Goal: Task Accomplishment & Management: Manage account settings

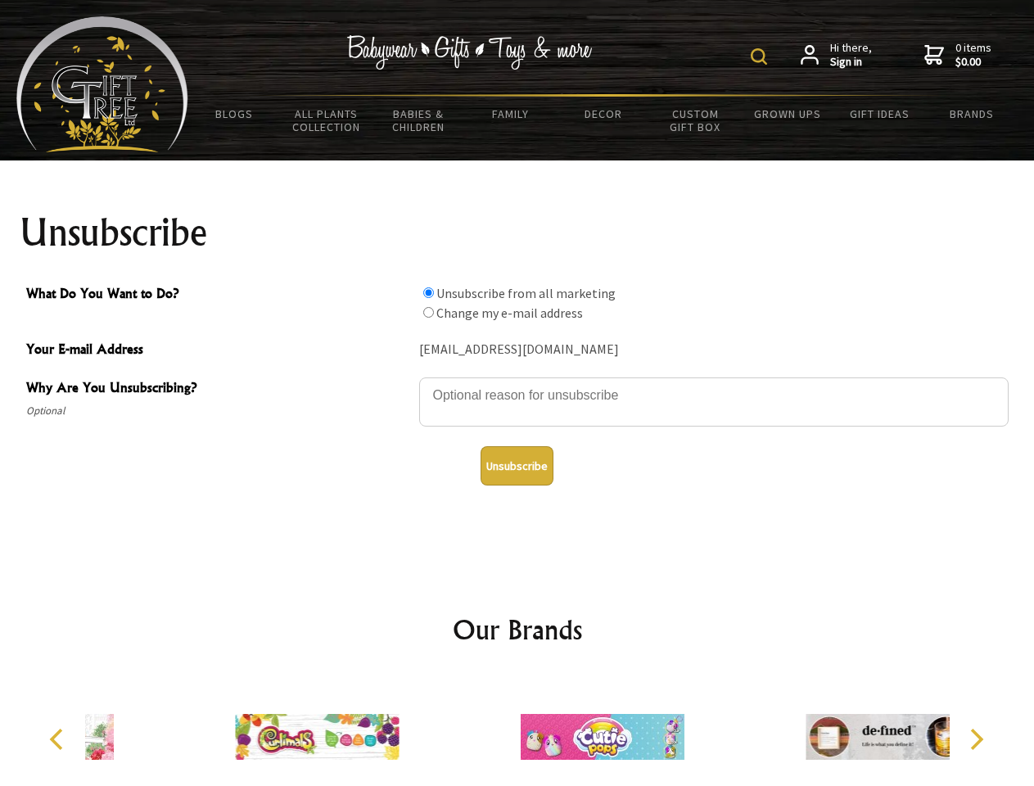
click at [762, 57] on img at bounding box center [759, 56] width 16 height 16
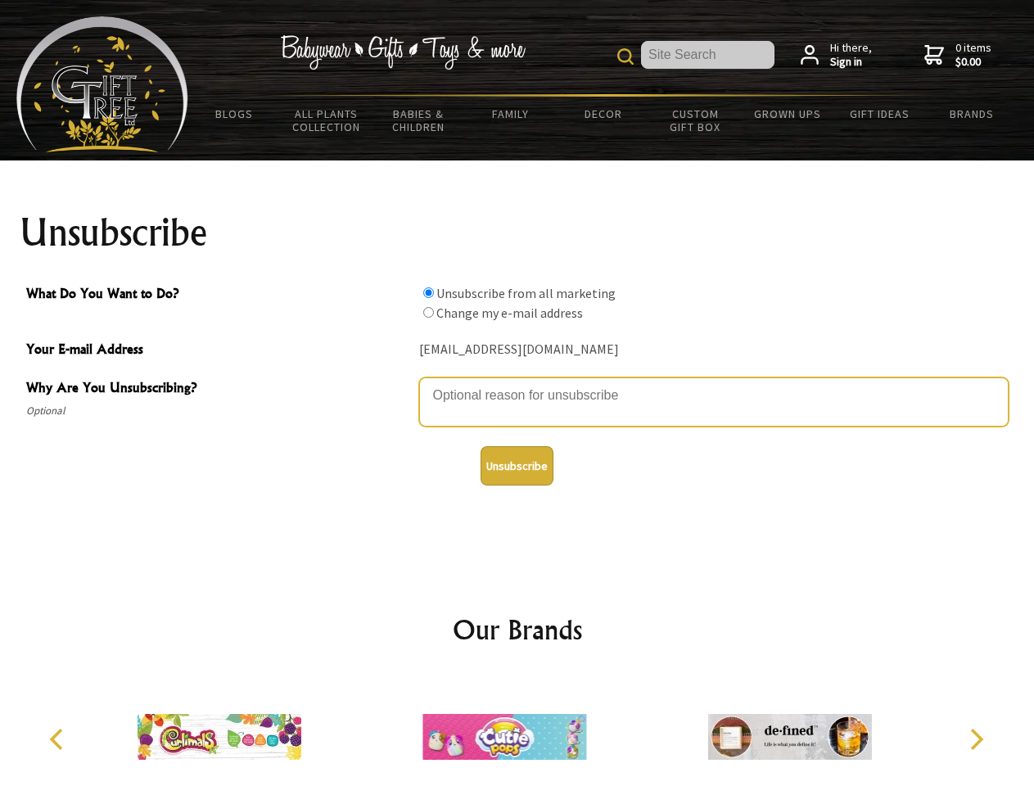
click at [518, 383] on textarea "Why Are You Unsubscribing?" at bounding box center [714, 402] width 590 height 49
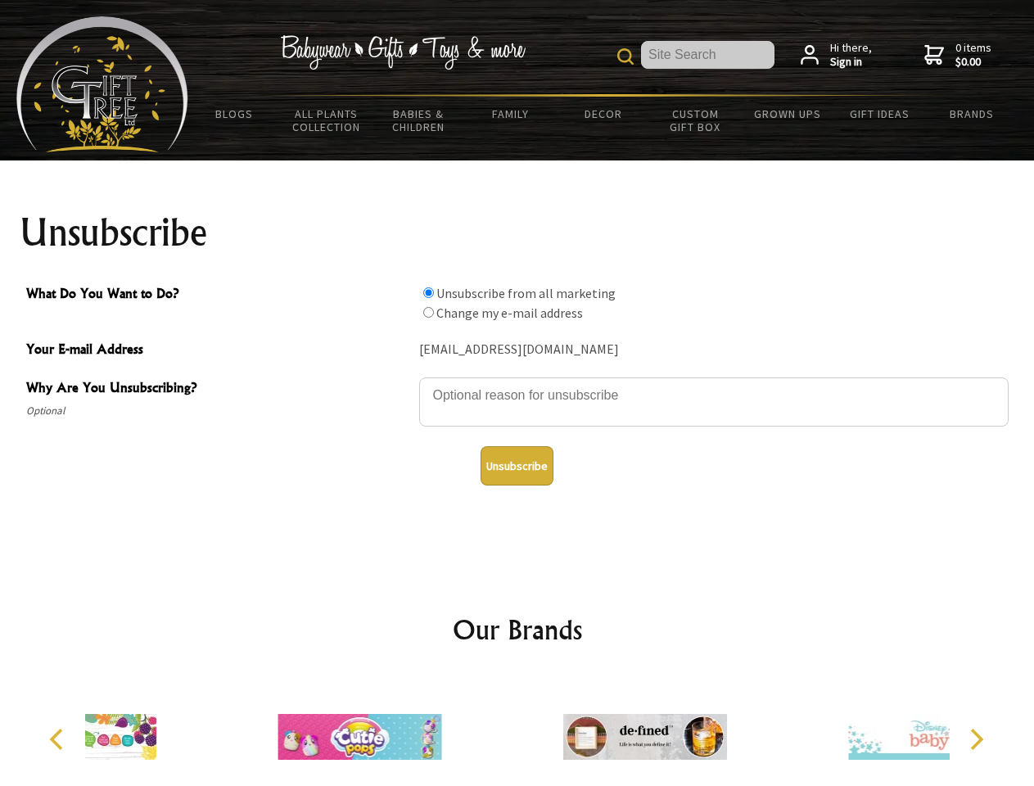
click at [428, 292] on input "What Do You Want to Do?" at bounding box center [428, 292] width 11 height 11
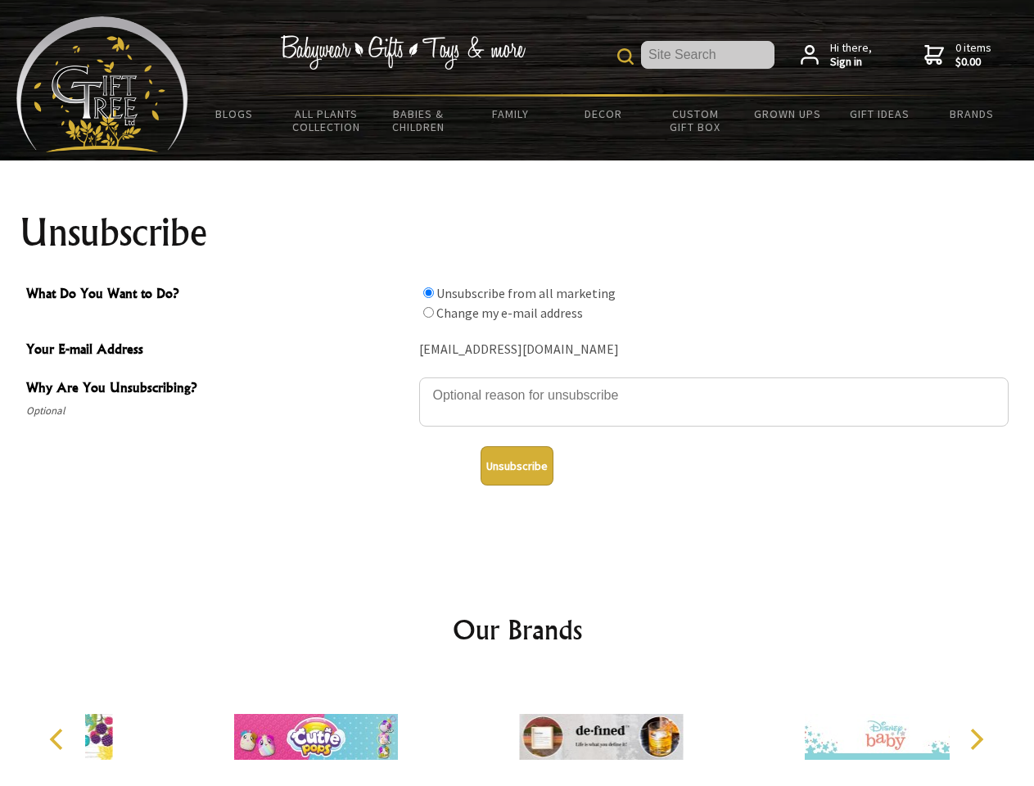
click at [428, 312] on input "What Do You Want to Do?" at bounding box center [428, 312] width 11 height 11
radio input "true"
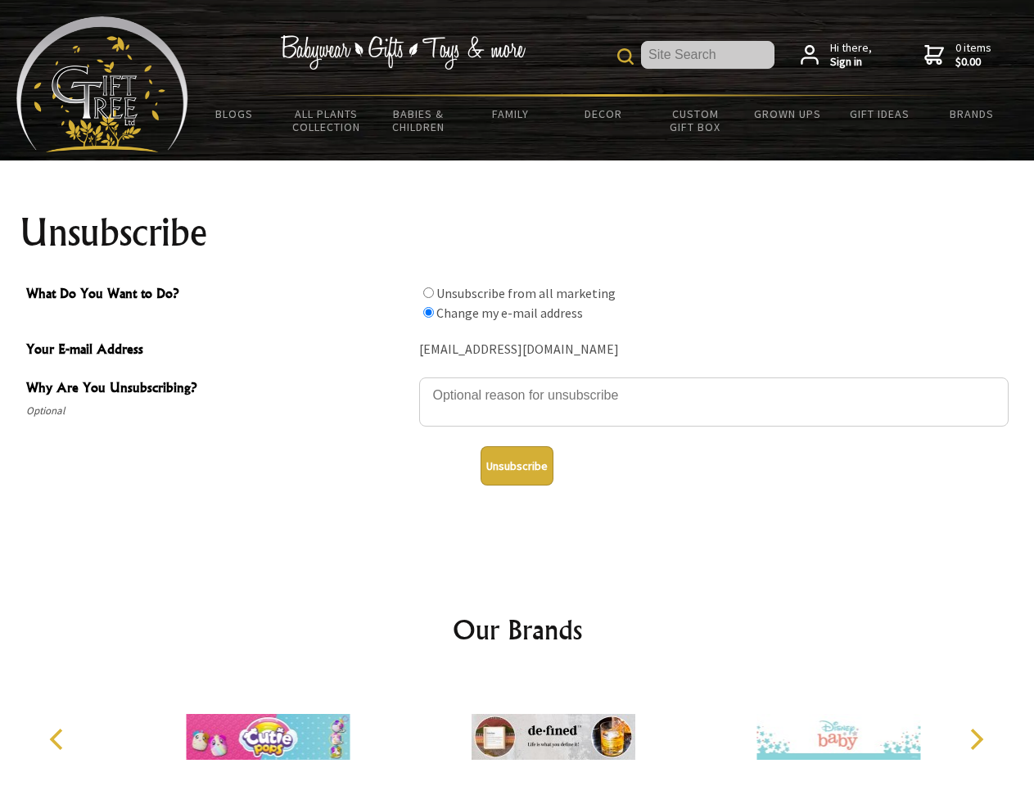
click at [517, 466] on button "Unsubscribe" at bounding box center [517, 465] width 73 height 39
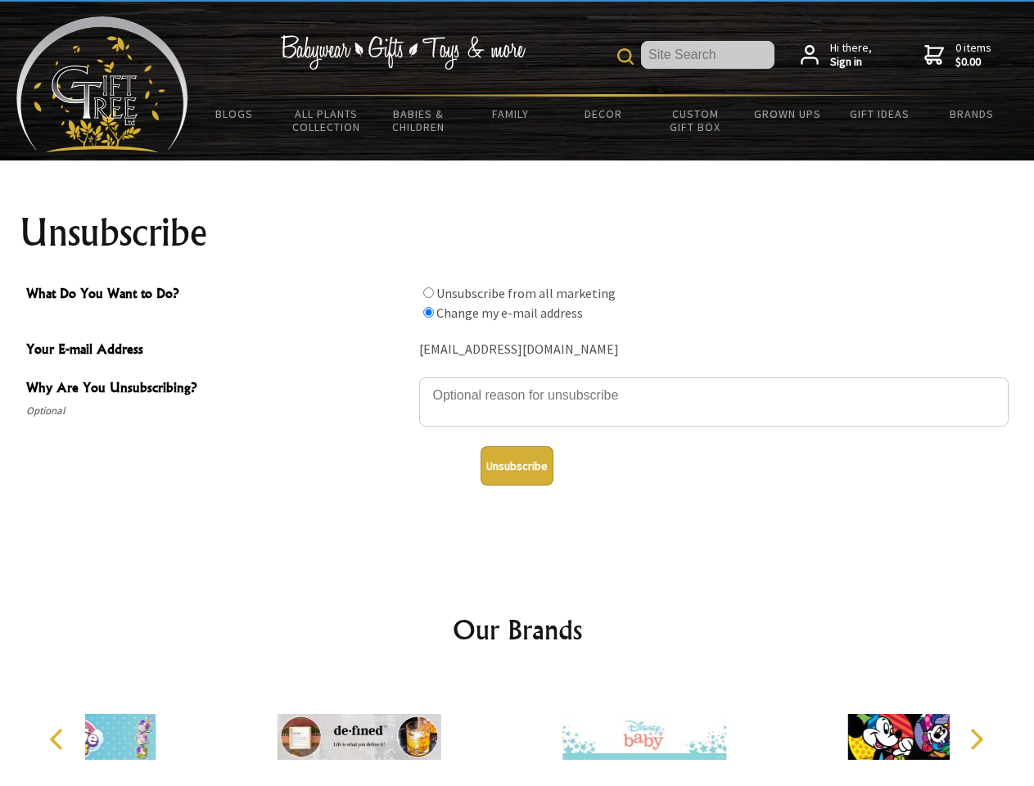
click at [518, 731] on div at bounding box center [644, 740] width 285 height 128
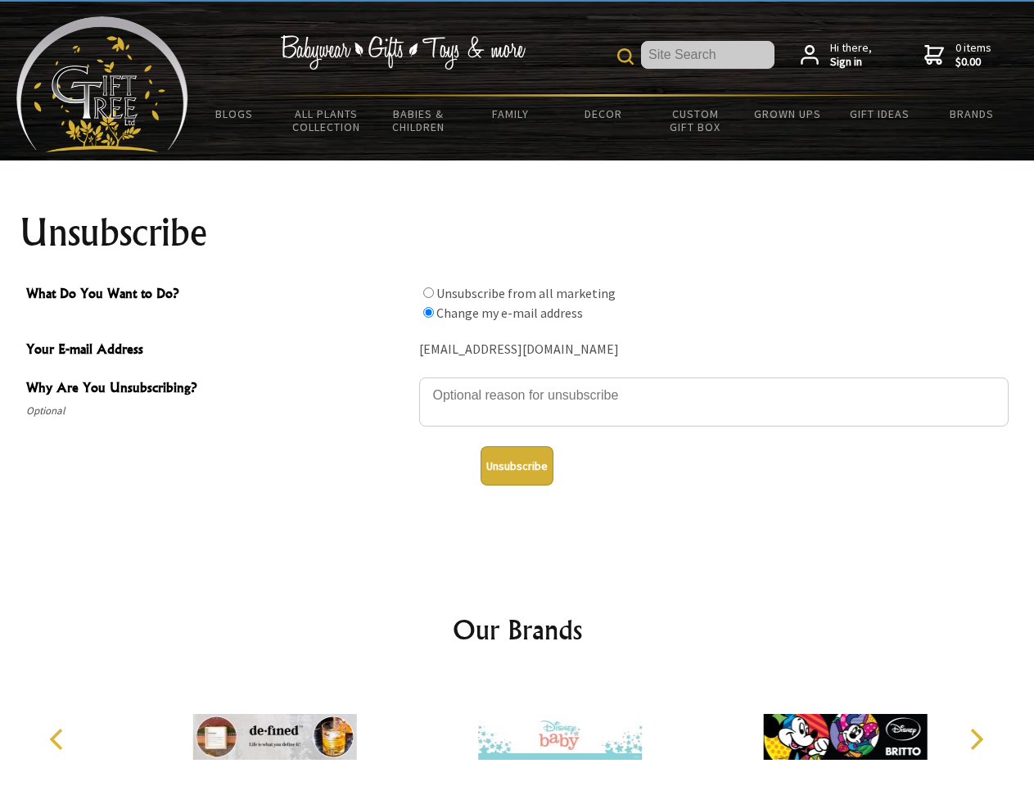
click at [59, 740] on icon "Previous" at bounding box center [57, 739] width 21 height 21
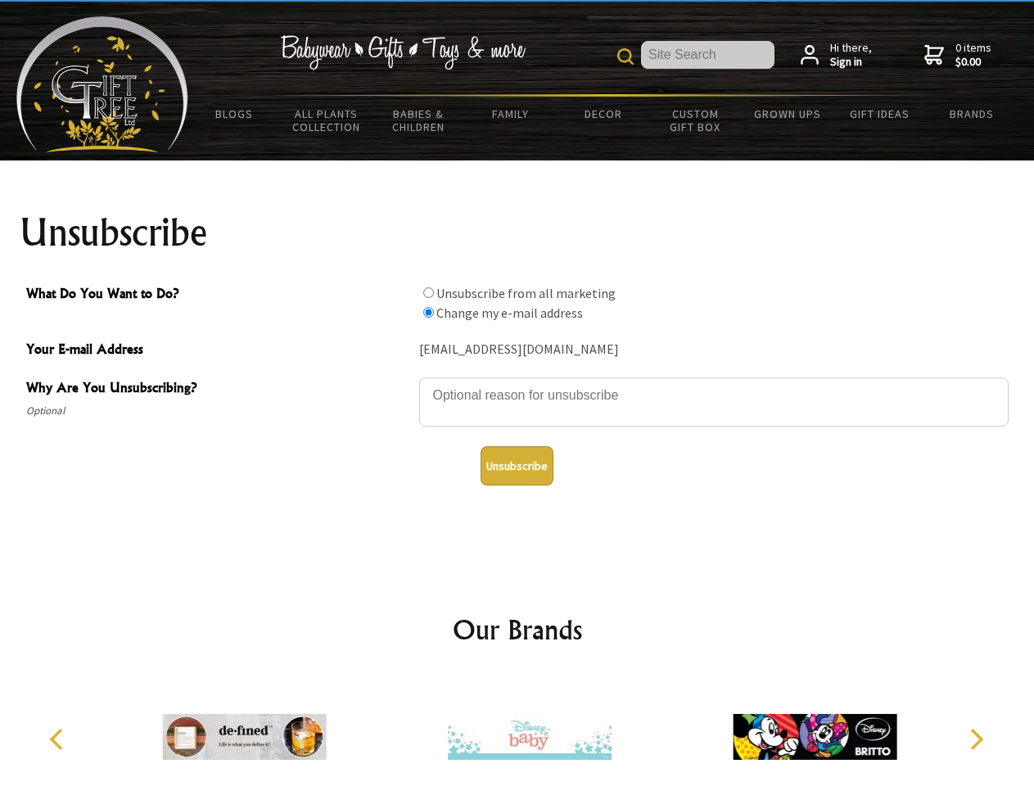
click at [976, 740] on icon "Next" at bounding box center [975, 739] width 21 height 21
